Goal: Task Accomplishment & Management: Manage account settings

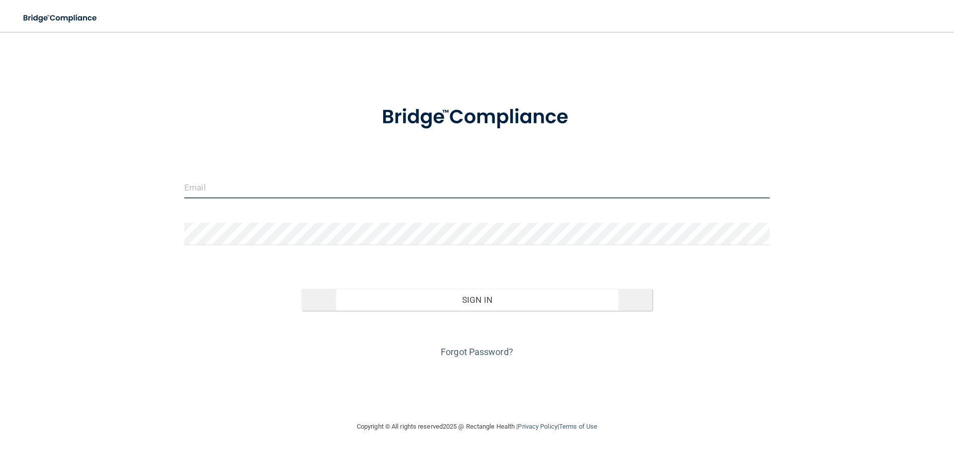
type input "[EMAIL_ADDRESS][DOMAIN_NAME]"
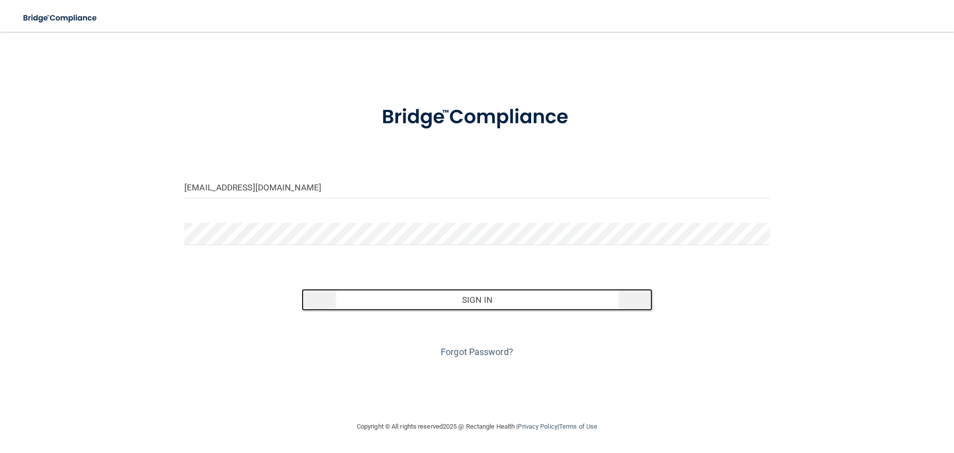
click at [472, 298] on button "Sign In" at bounding box center [477, 300] width 351 height 22
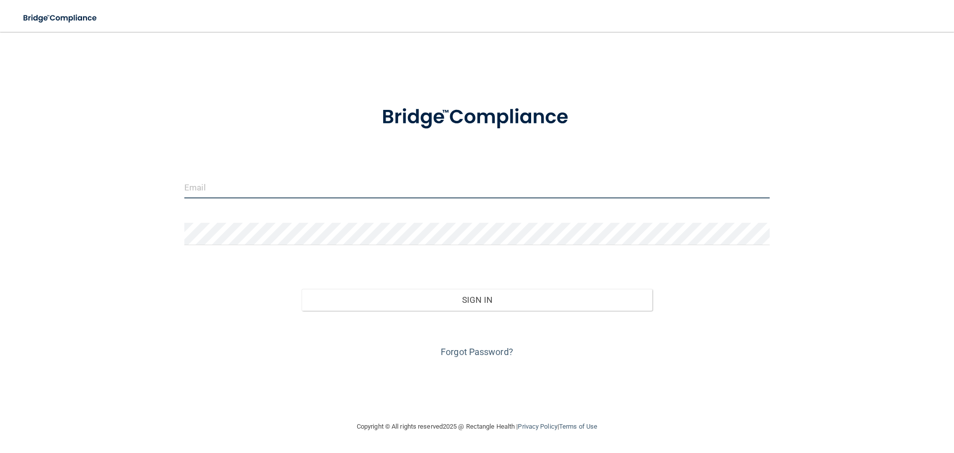
type input "[EMAIL_ADDRESS][DOMAIN_NAME]"
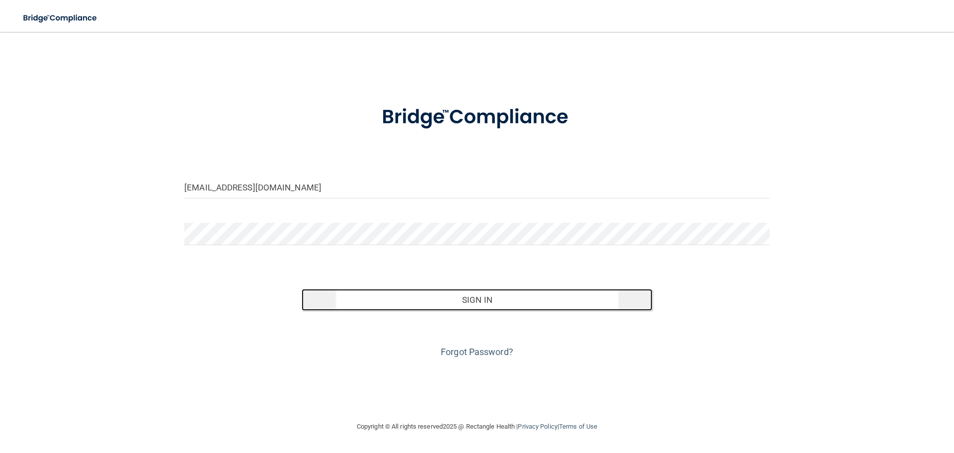
click at [477, 300] on button "Sign In" at bounding box center [477, 300] width 351 height 22
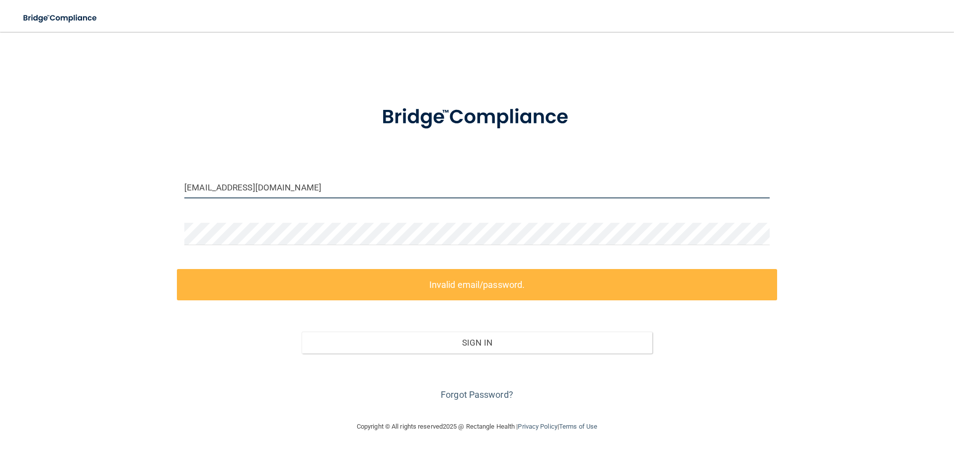
click at [302, 185] on input "[EMAIL_ADDRESS][DOMAIN_NAME]" at bounding box center [476, 187] width 585 height 22
click at [474, 393] on link "Forgot Password?" at bounding box center [477, 394] width 73 height 10
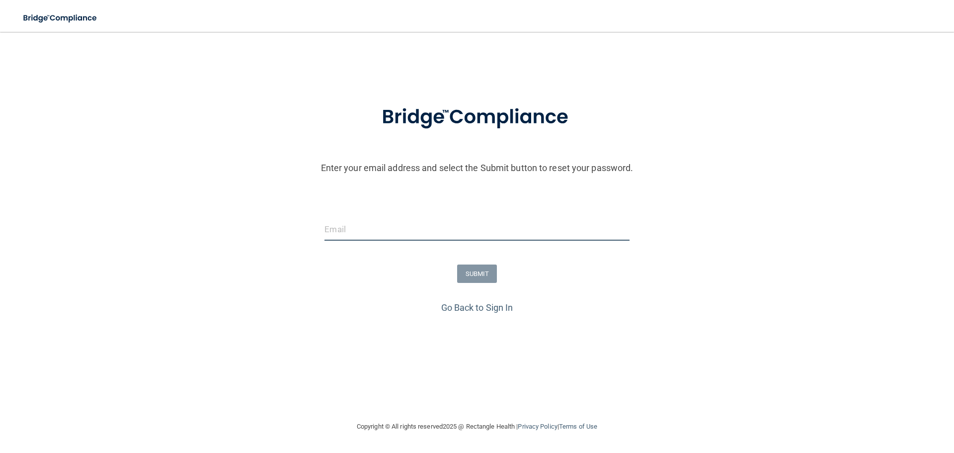
click at [362, 229] on input "email" at bounding box center [477, 229] width 305 height 22
type input "[EMAIL_ADDRESS][DOMAIN_NAME]"
click at [478, 271] on button "SUBMIT" at bounding box center [477, 273] width 40 height 18
